Goal: Information Seeking & Learning: Learn about a topic

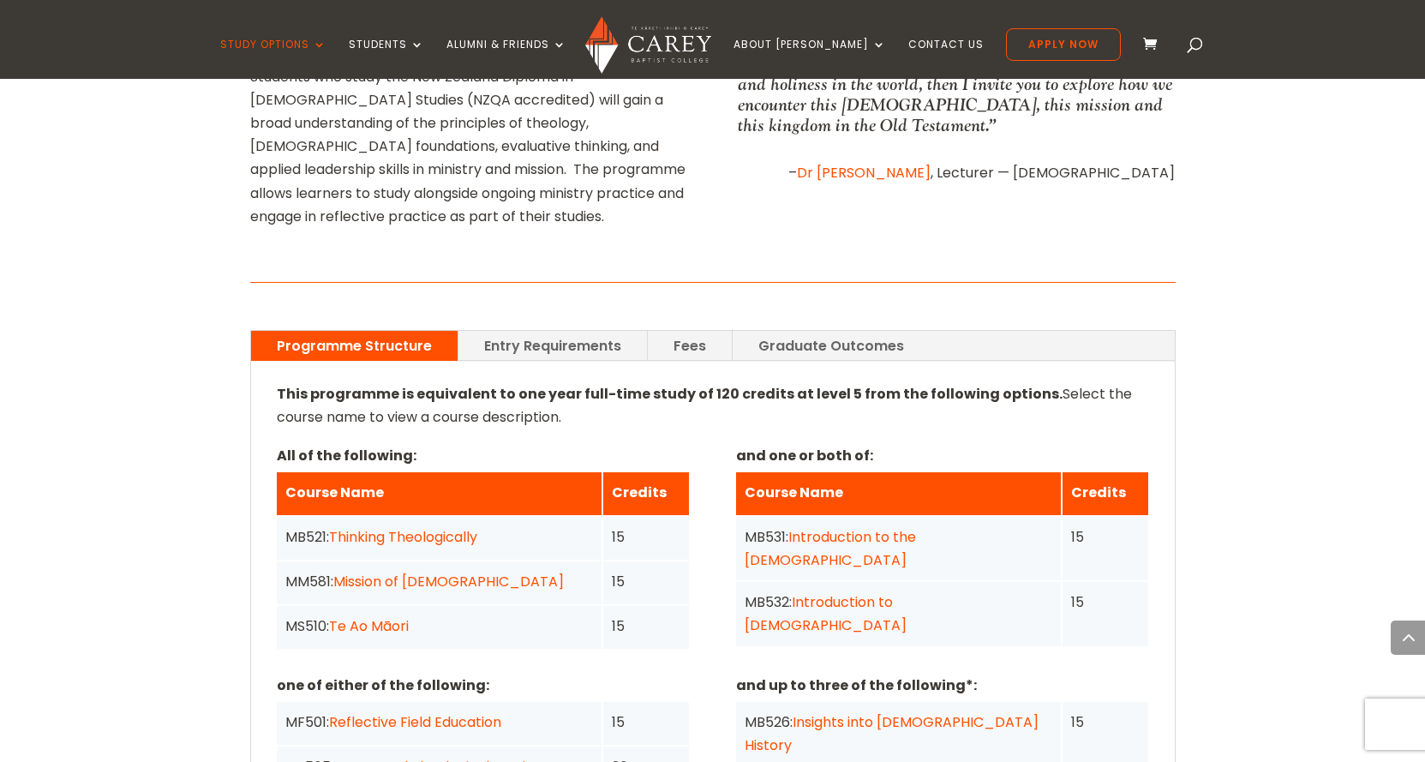
scroll to position [1200, 0]
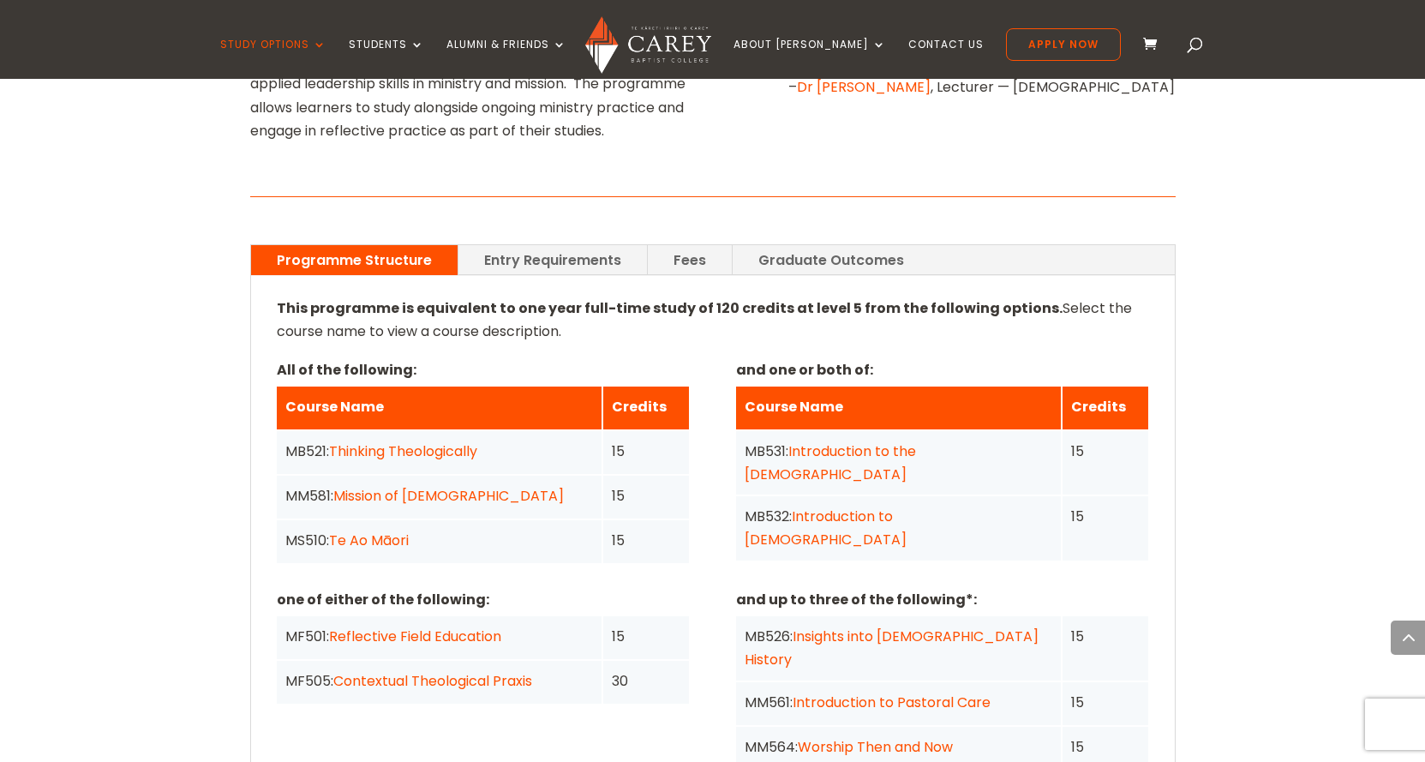
click at [867, 506] on link "Introduction to the New Testament" at bounding box center [826, 527] width 162 height 43
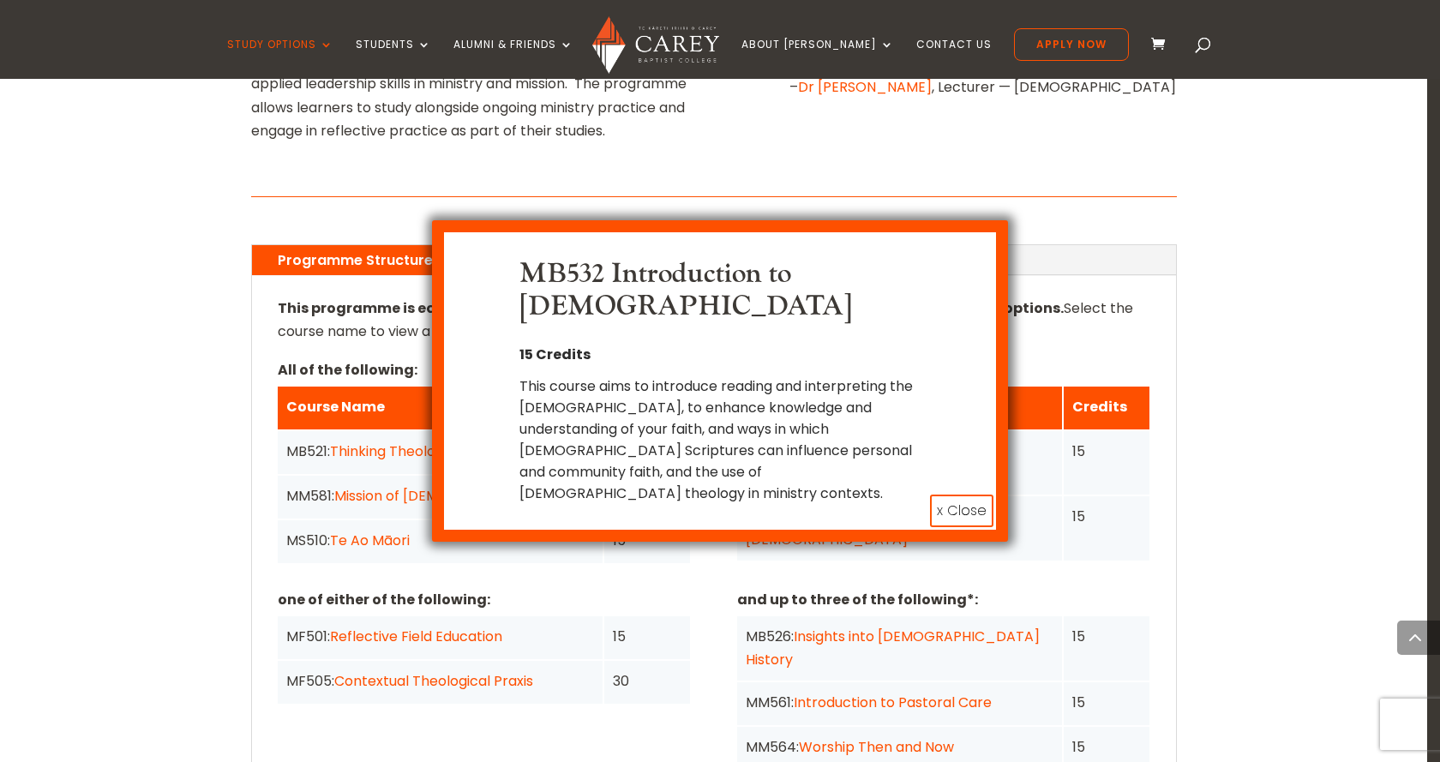
click at [961, 507] on button "x Close" at bounding box center [961, 510] width 63 height 33
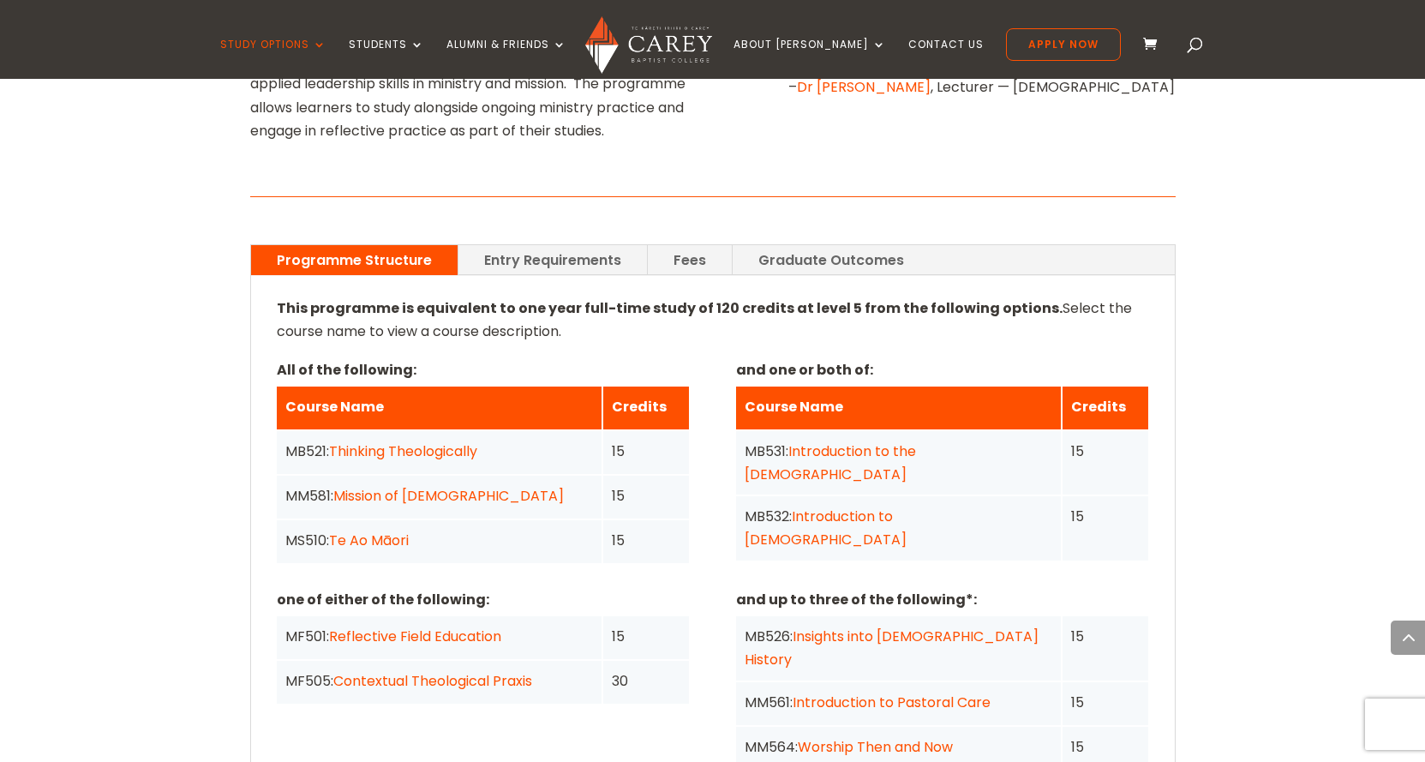
click at [916, 441] on link "Introduction to the Old Testament" at bounding box center [830, 462] width 171 height 43
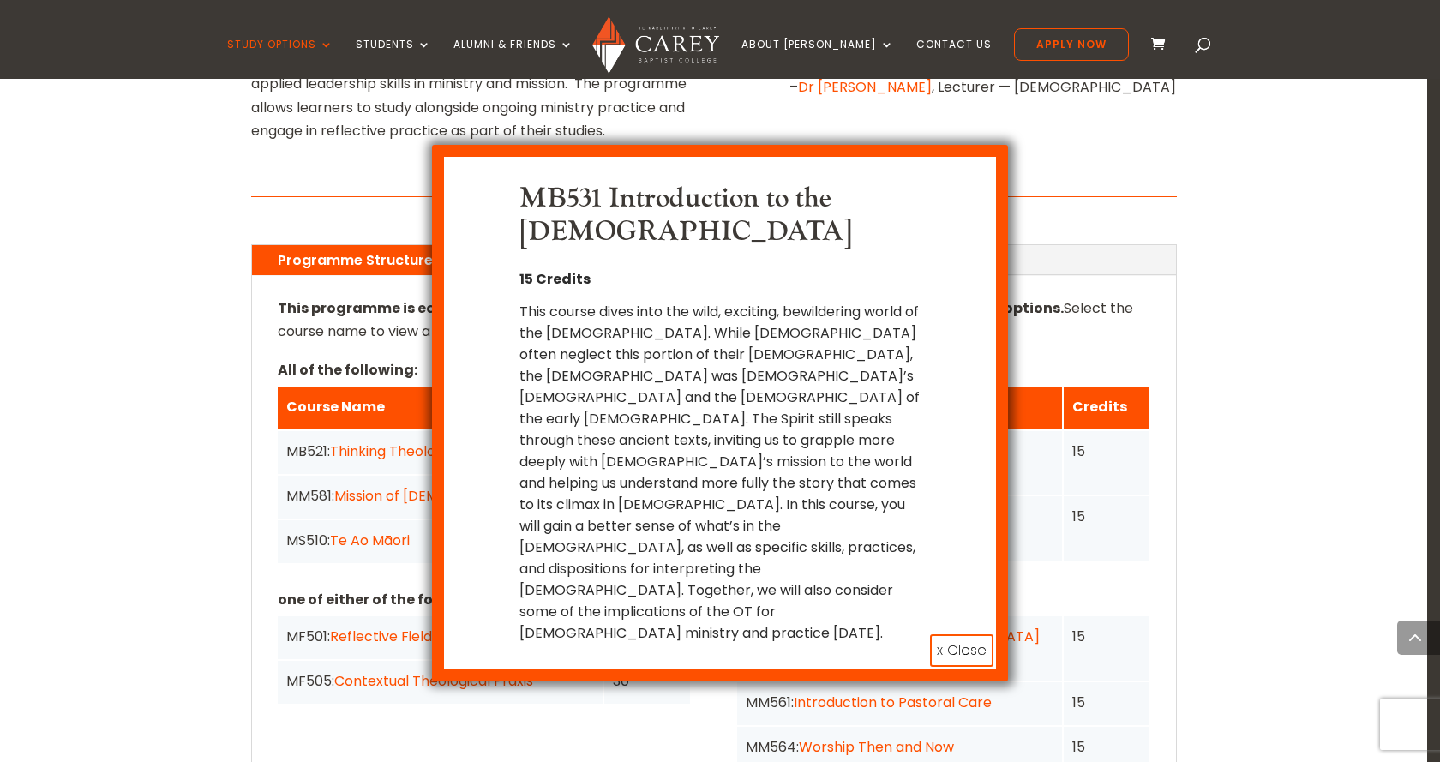
click at [957, 634] on button "x Close" at bounding box center [961, 650] width 63 height 33
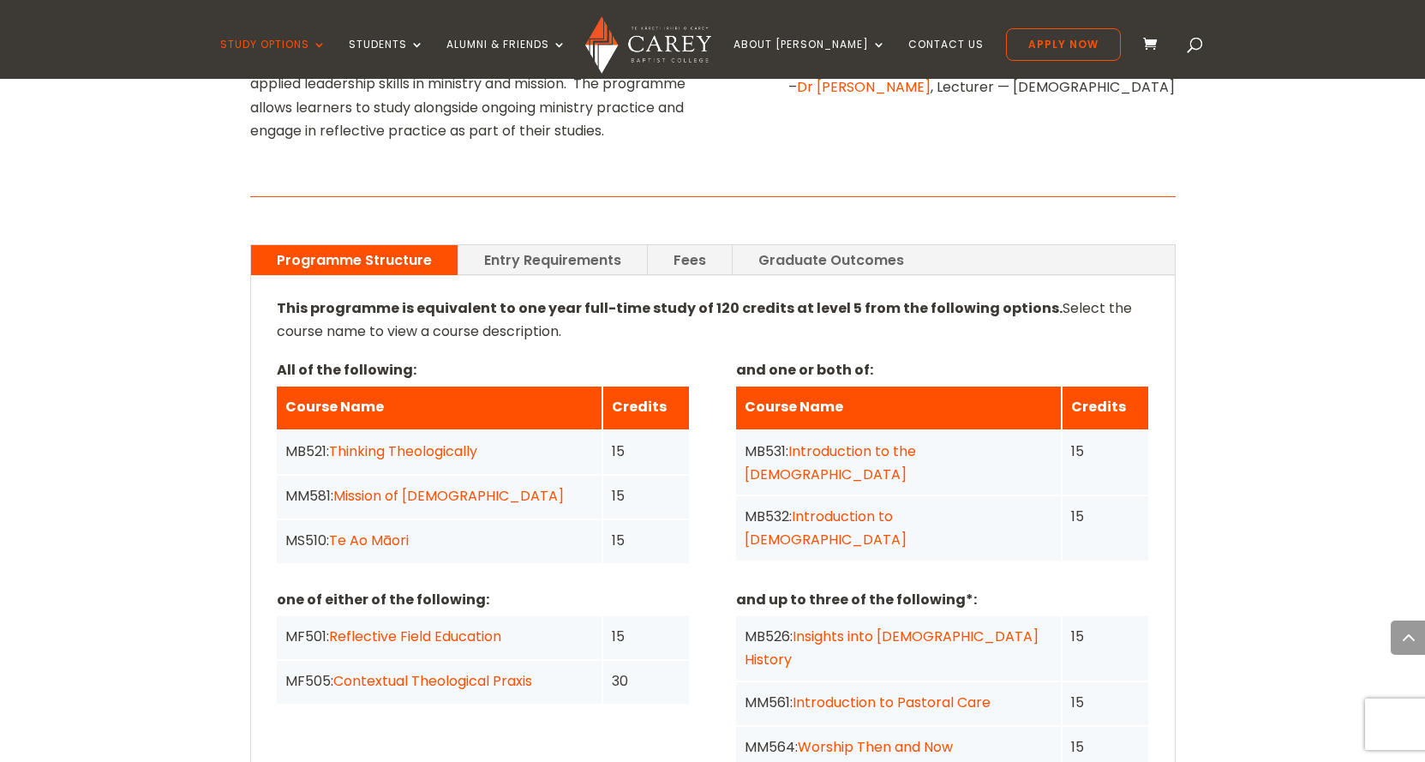
click at [865, 506] on link "Introduction to the New Testament" at bounding box center [826, 527] width 162 height 43
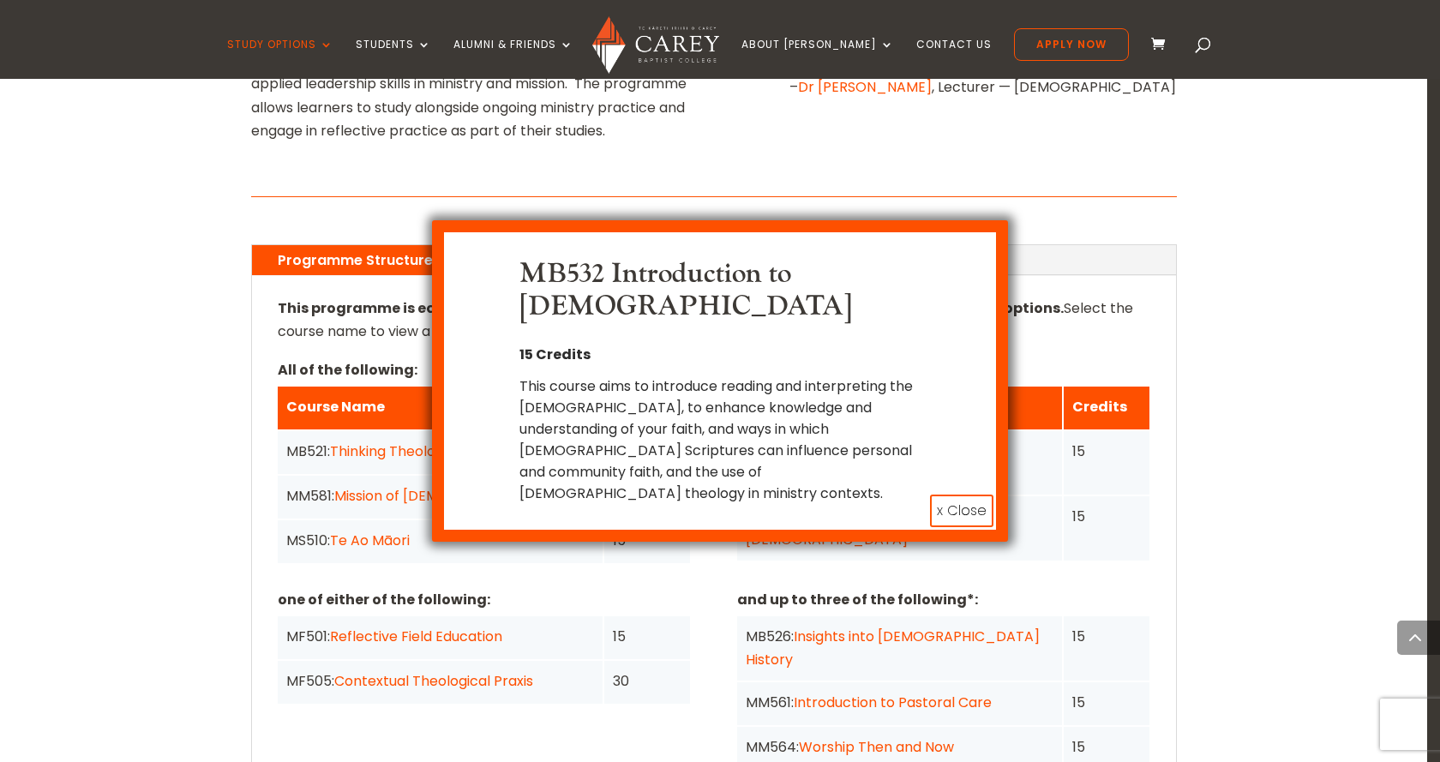
click at [956, 507] on button "x Close" at bounding box center [961, 510] width 63 height 33
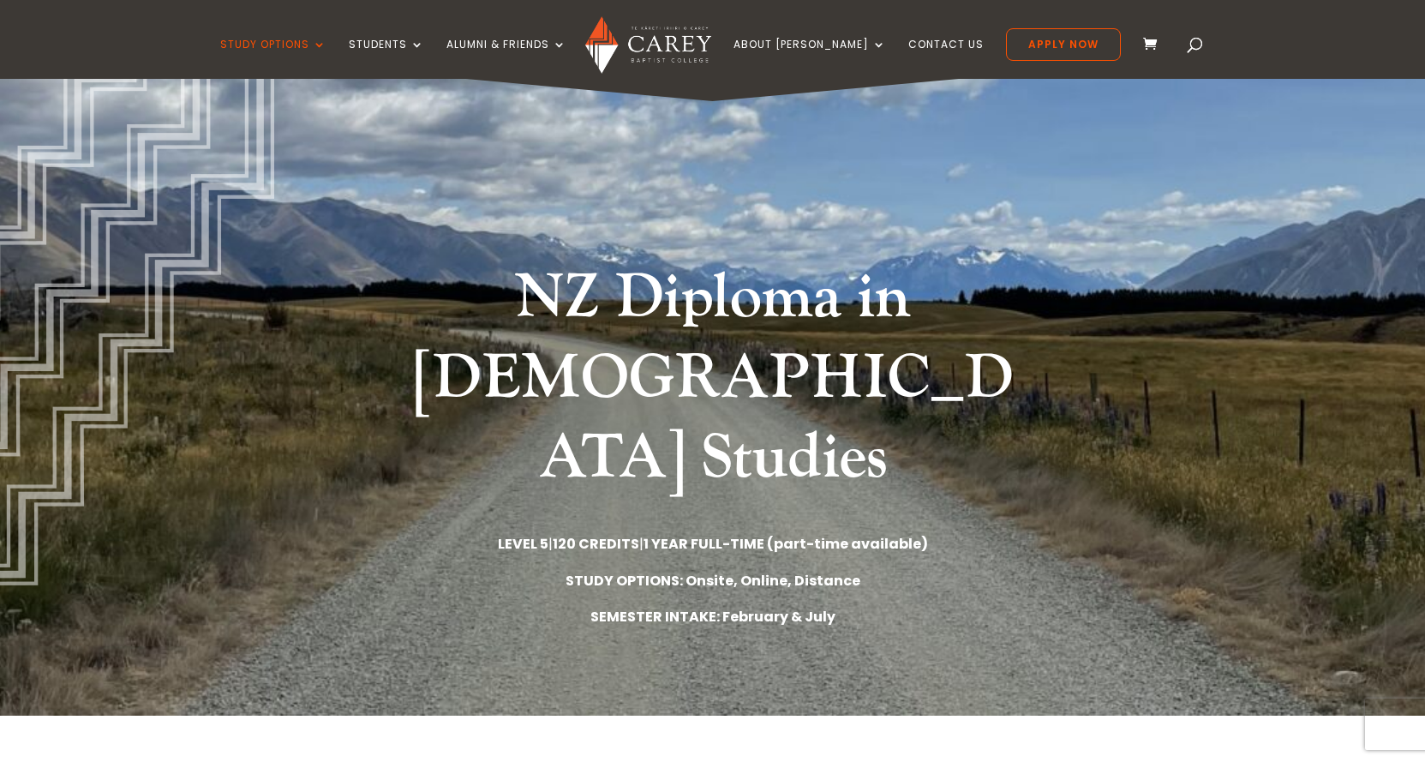
scroll to position [0, 0]
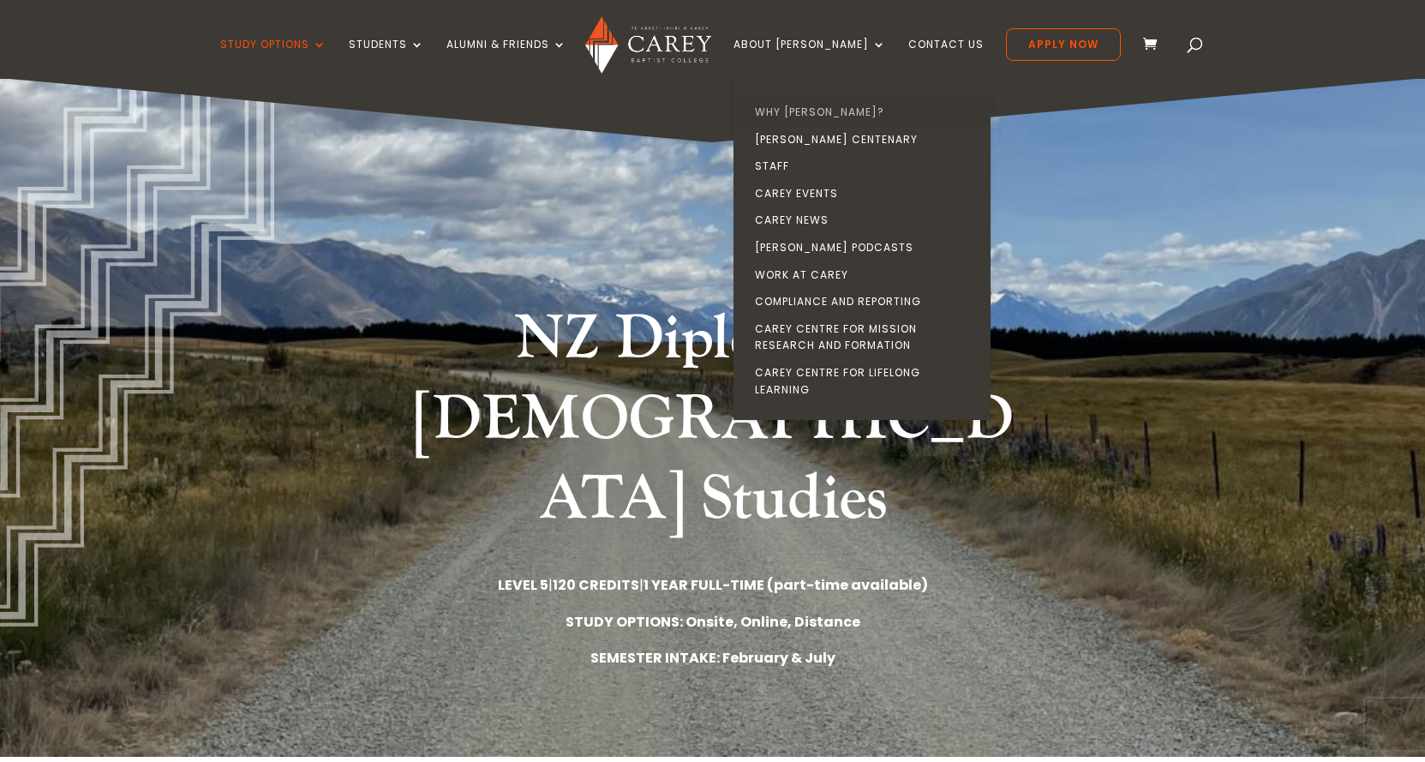
click at [841, 111] on link "Why [PERSON_NAME]?" at bounding box center [866, 112] width 257 height 27
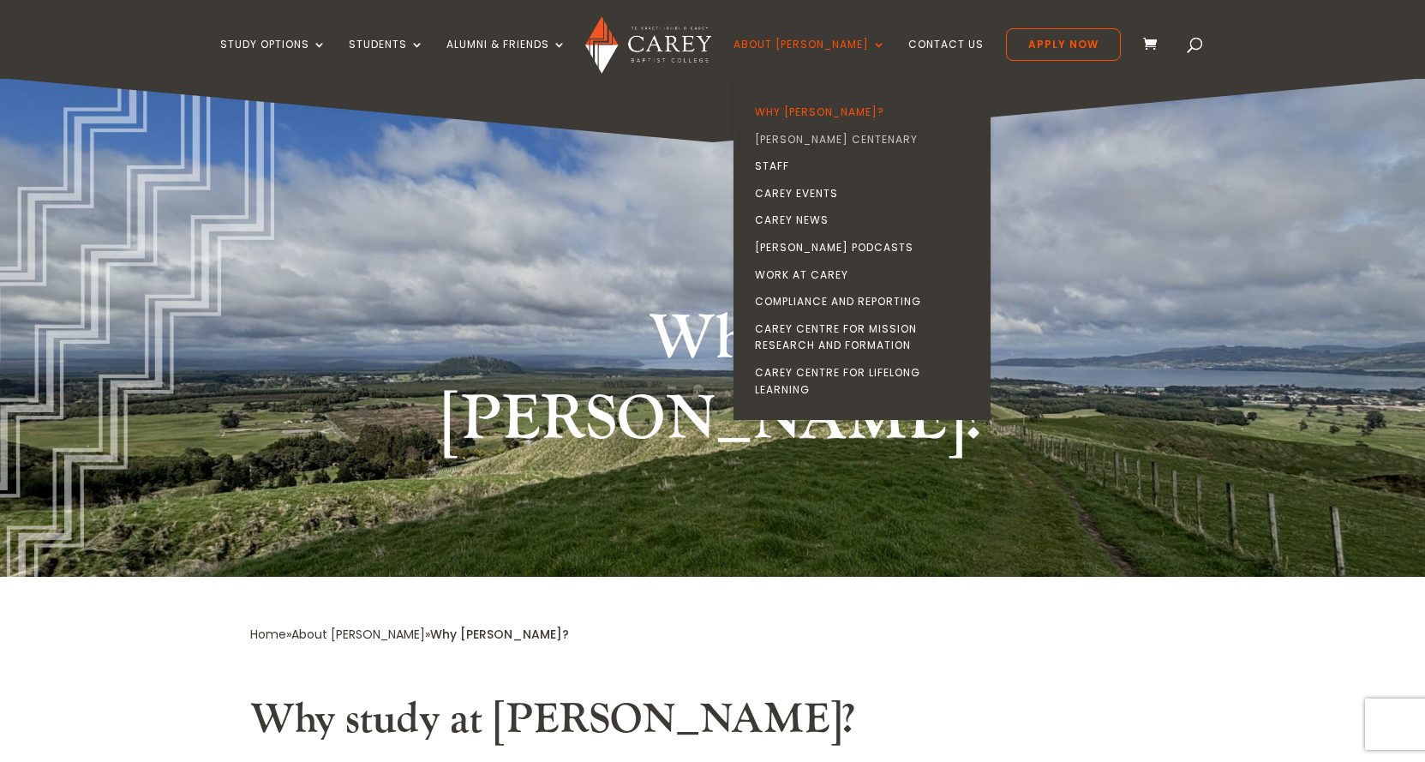
click at [811, 137] on link "[PERSON_NAME] Centenary" at bounding box center [866, 139] width 257 height 27
click at [833, 113] on link "Why [PERSON_NAME]?" at bounding box center [866, 112] width 257 height 27
